Goal: Entertainment & Leisure: Consume media (video, audio)

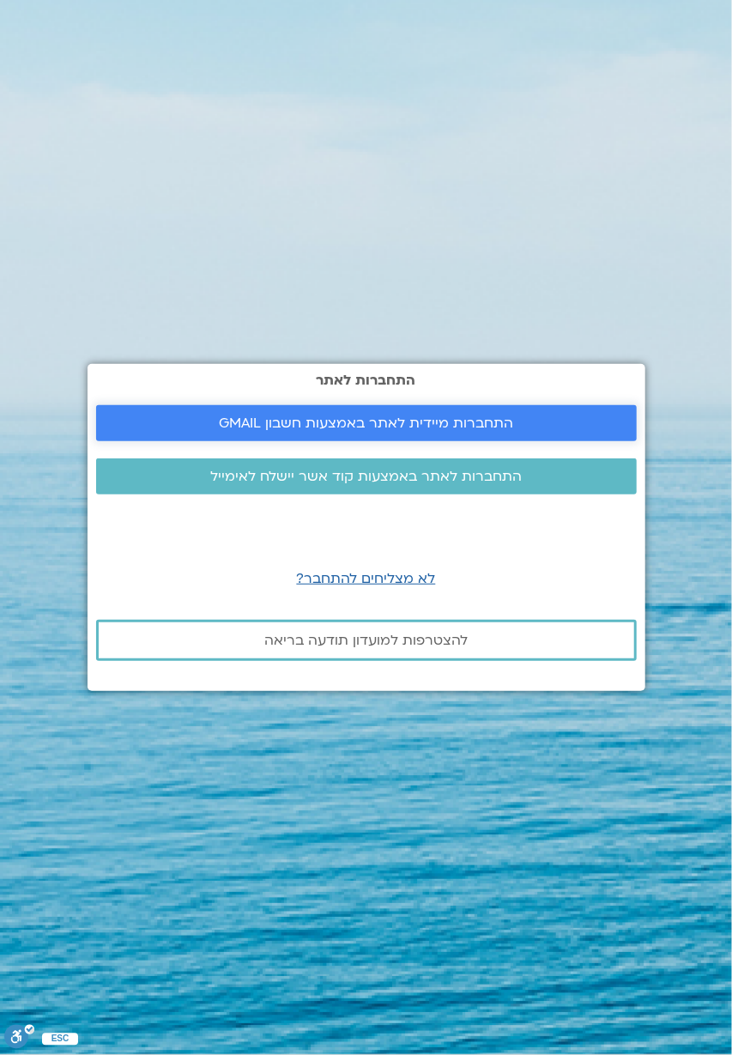
click at [553, 431] on span "התחברות מיידית לאתר באמצעות חשבון GMAIL" at bounding box center [367, 423] width 500 height 15
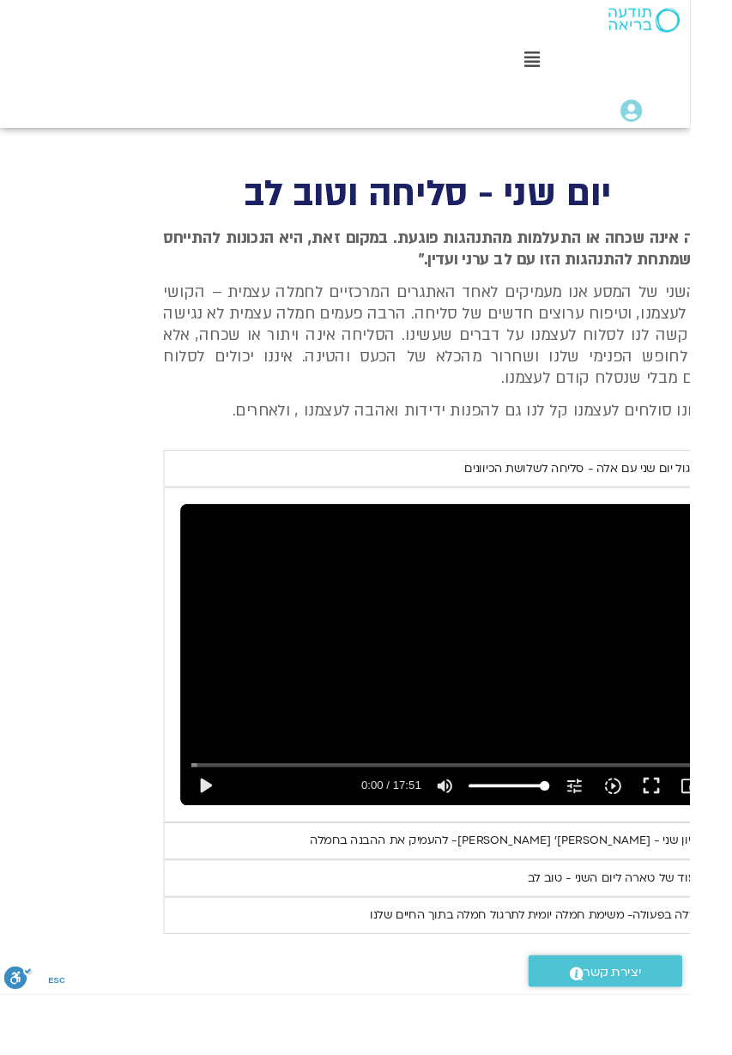
scroll to position [1417, -44]
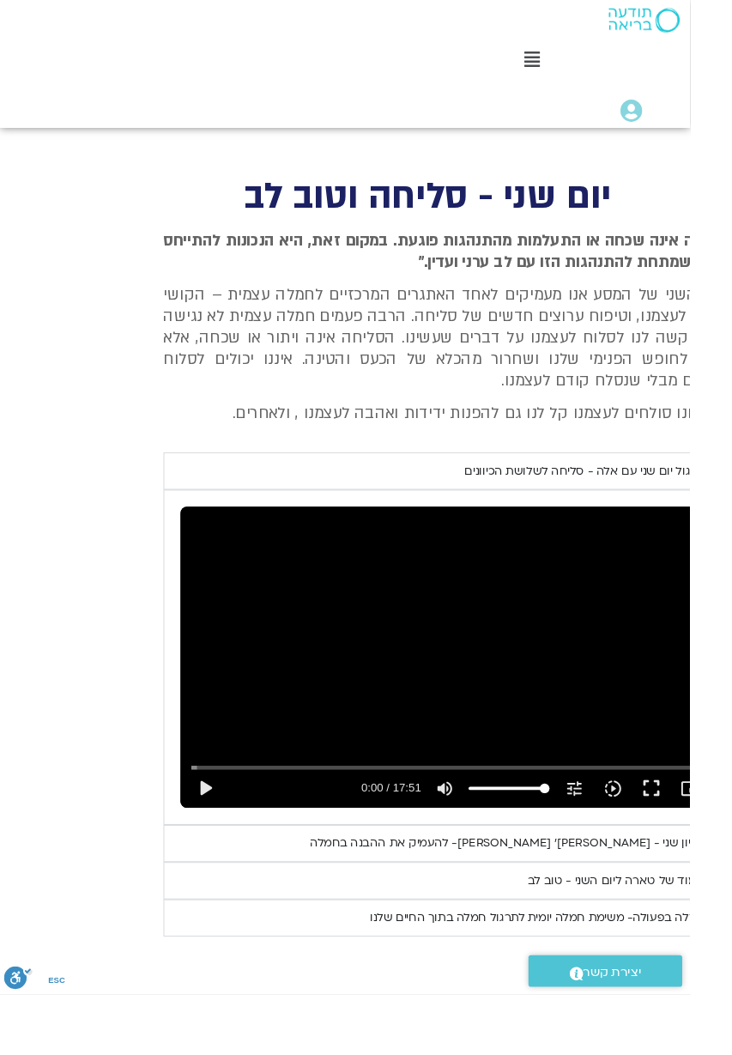
type input "2.756975"
click at [227, 816] on button "play_arrow" at bounding box center [217, 836] width 41 height 41
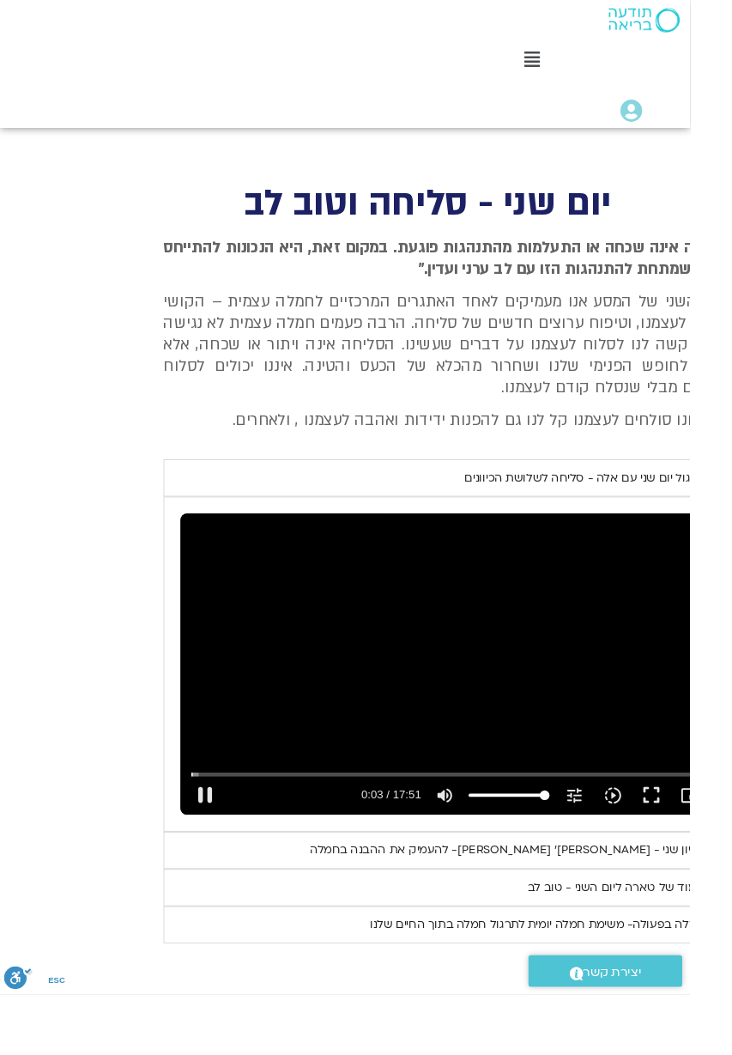
type input "3.500251"
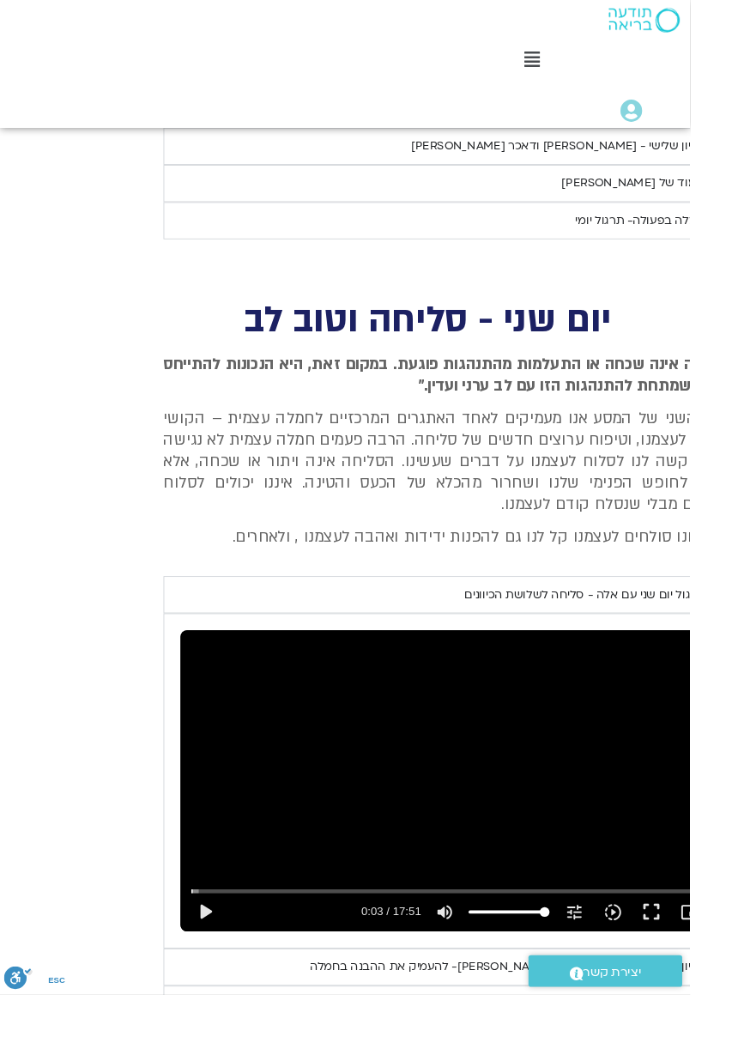
scroll to position [1284, -44]
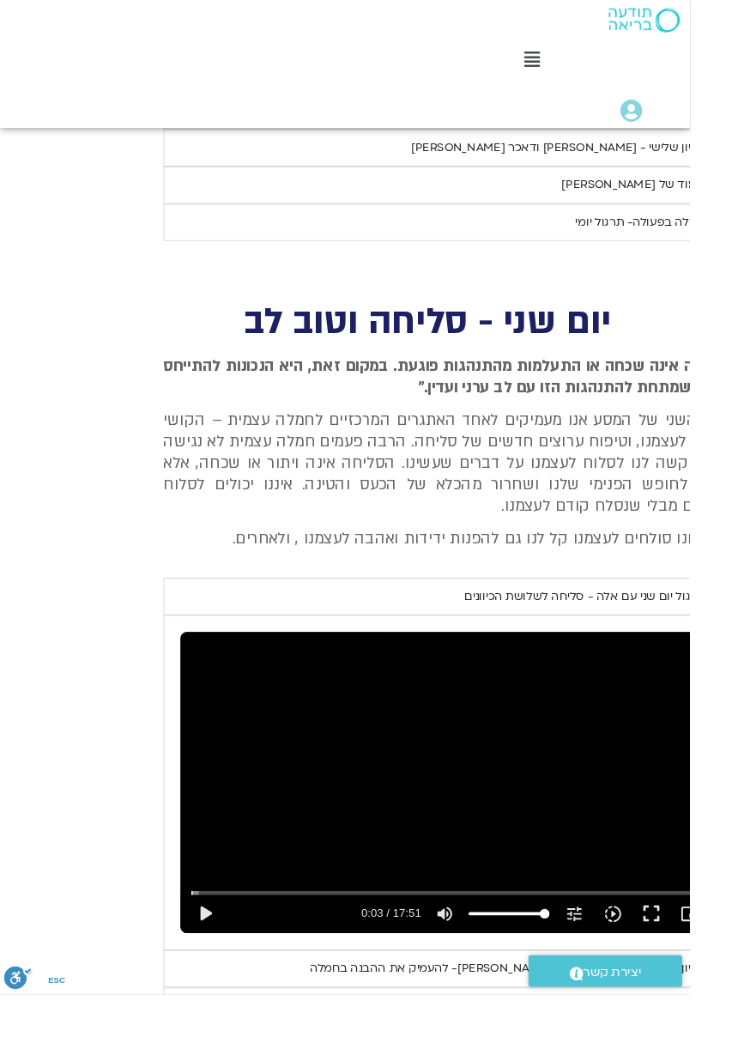
type input "11.622073"
click at [212, 949] on button "play_arrow" at bounding box center [217, 969] width 41 height 41
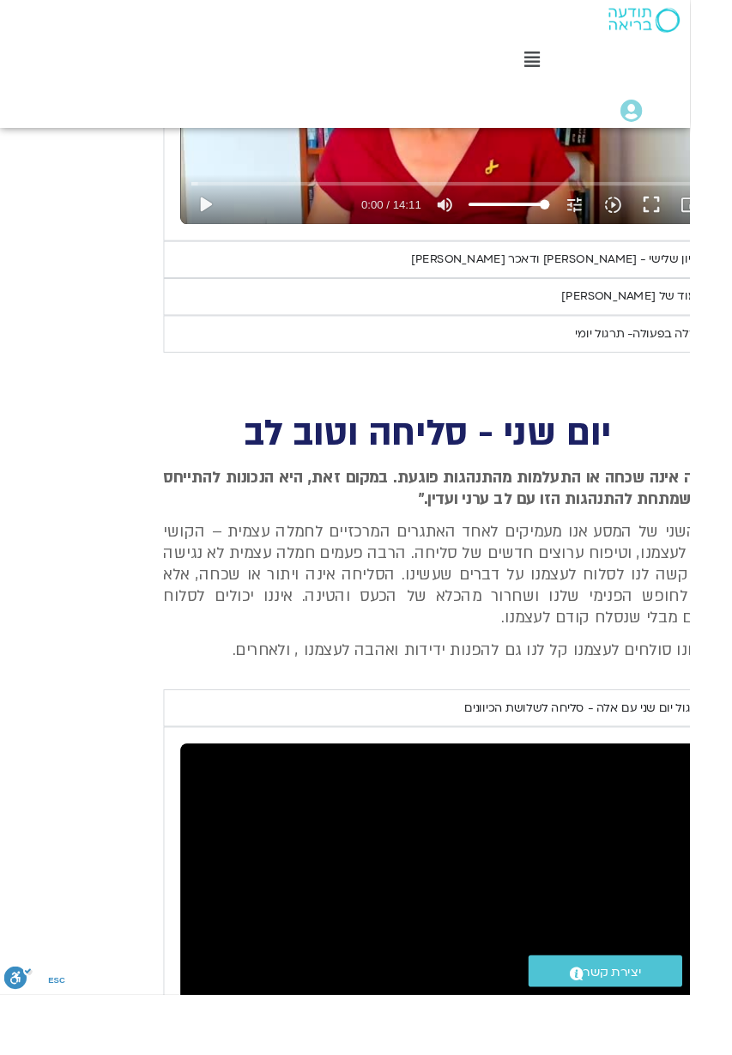
type input "6.358543"
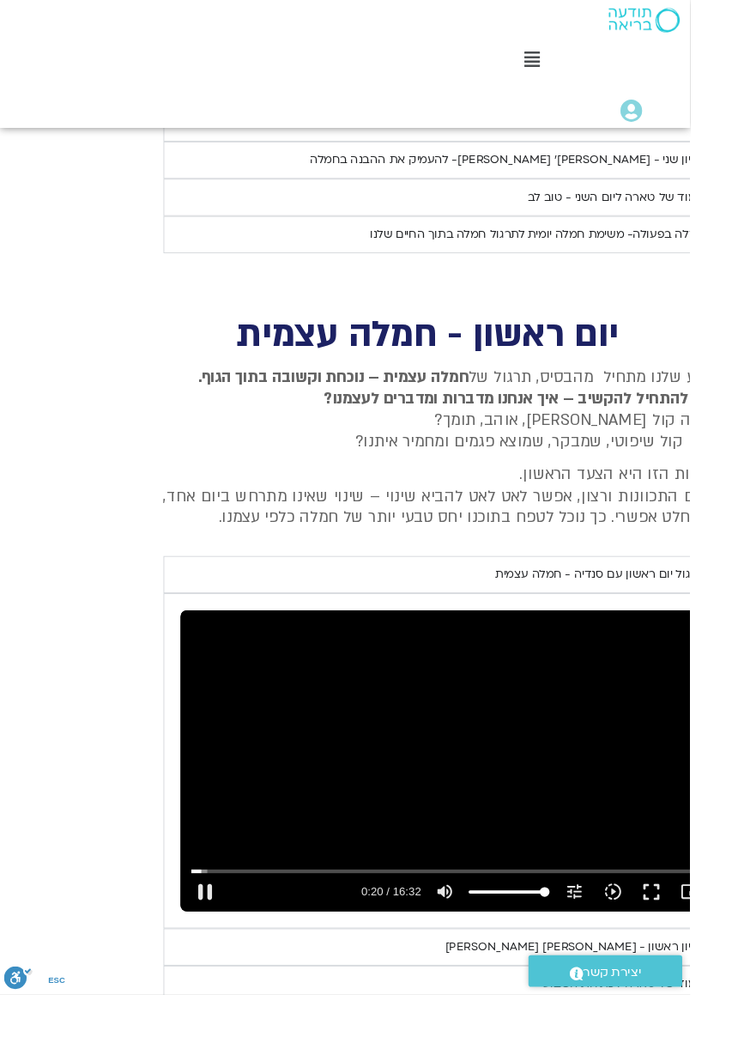
type input "20.653611"
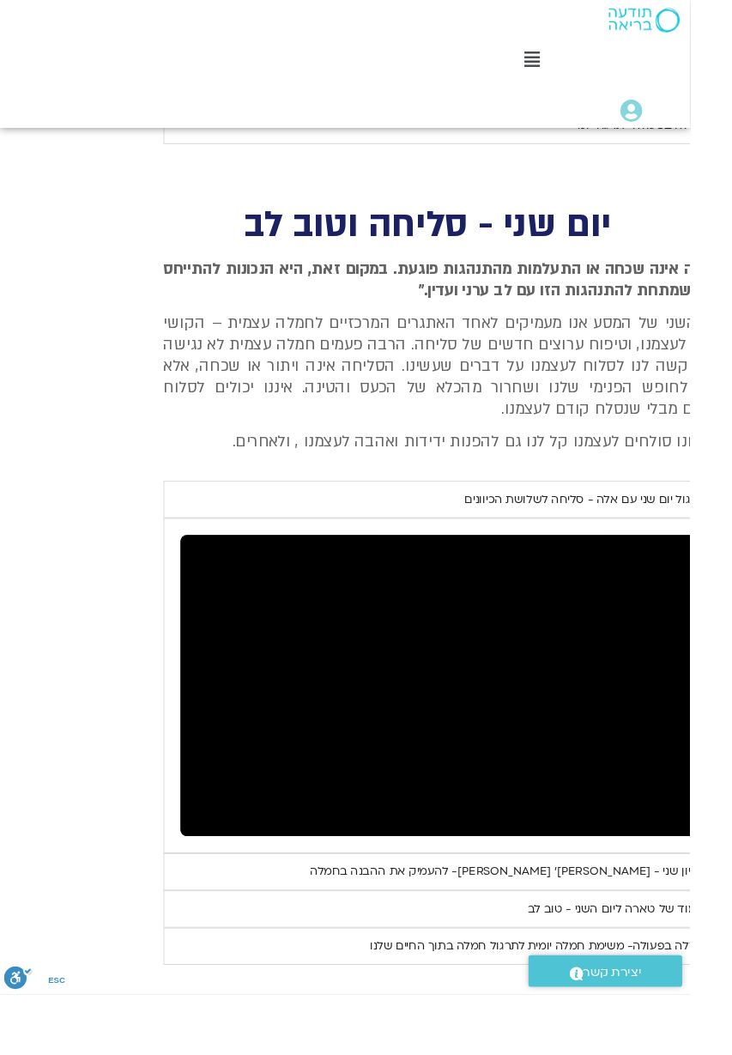
scroll to position [1386, -44]
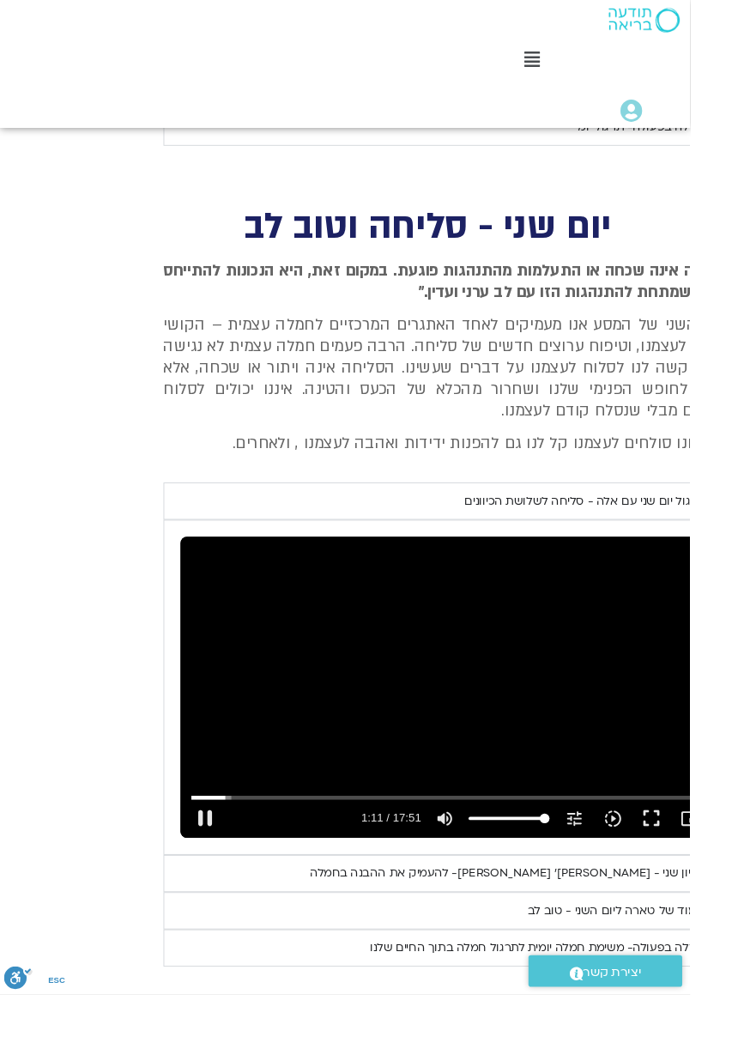
click at [227, 847] on button "pause" at bounding box center [217, 867] width 41 height 41
click at [219, 847] on button "play_arrow" at bounding box center [217, 867] width 41 height 41
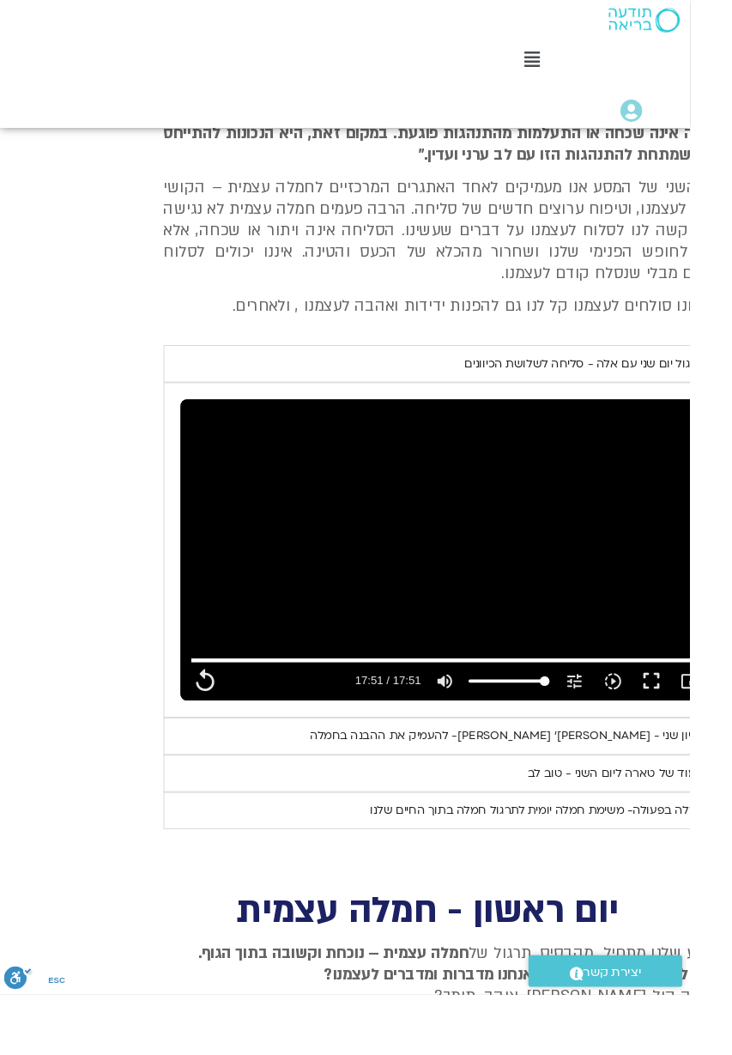
scroll to position [1533, -44]
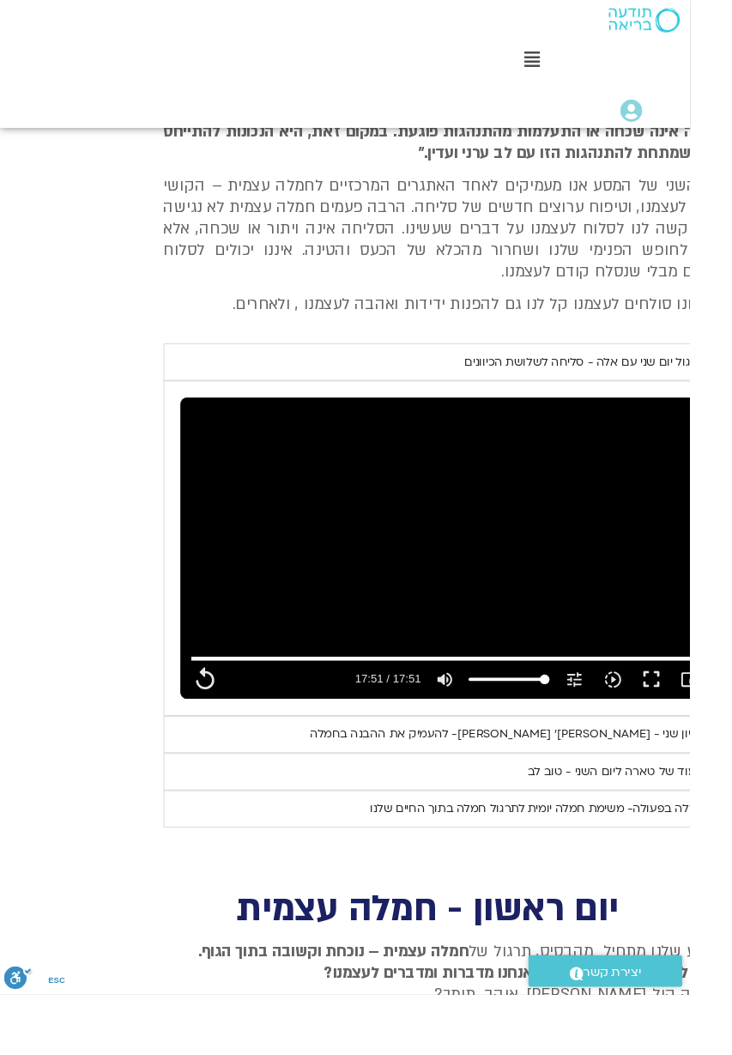
type input "1071.88"
